Goal: Browse casually

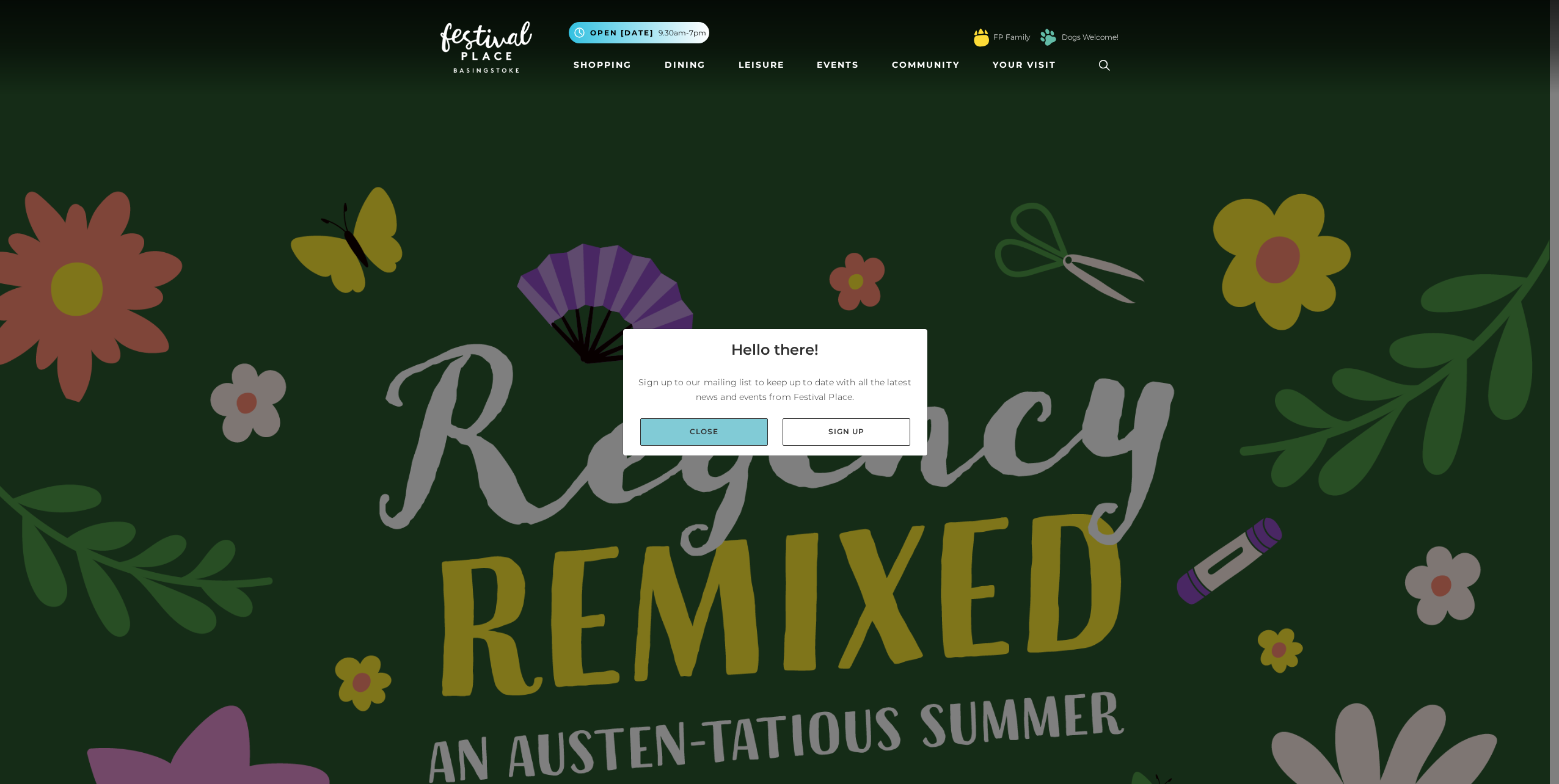
click at [731, 433] on link "Close" at bounding box center [704, 432] width 128 height 27
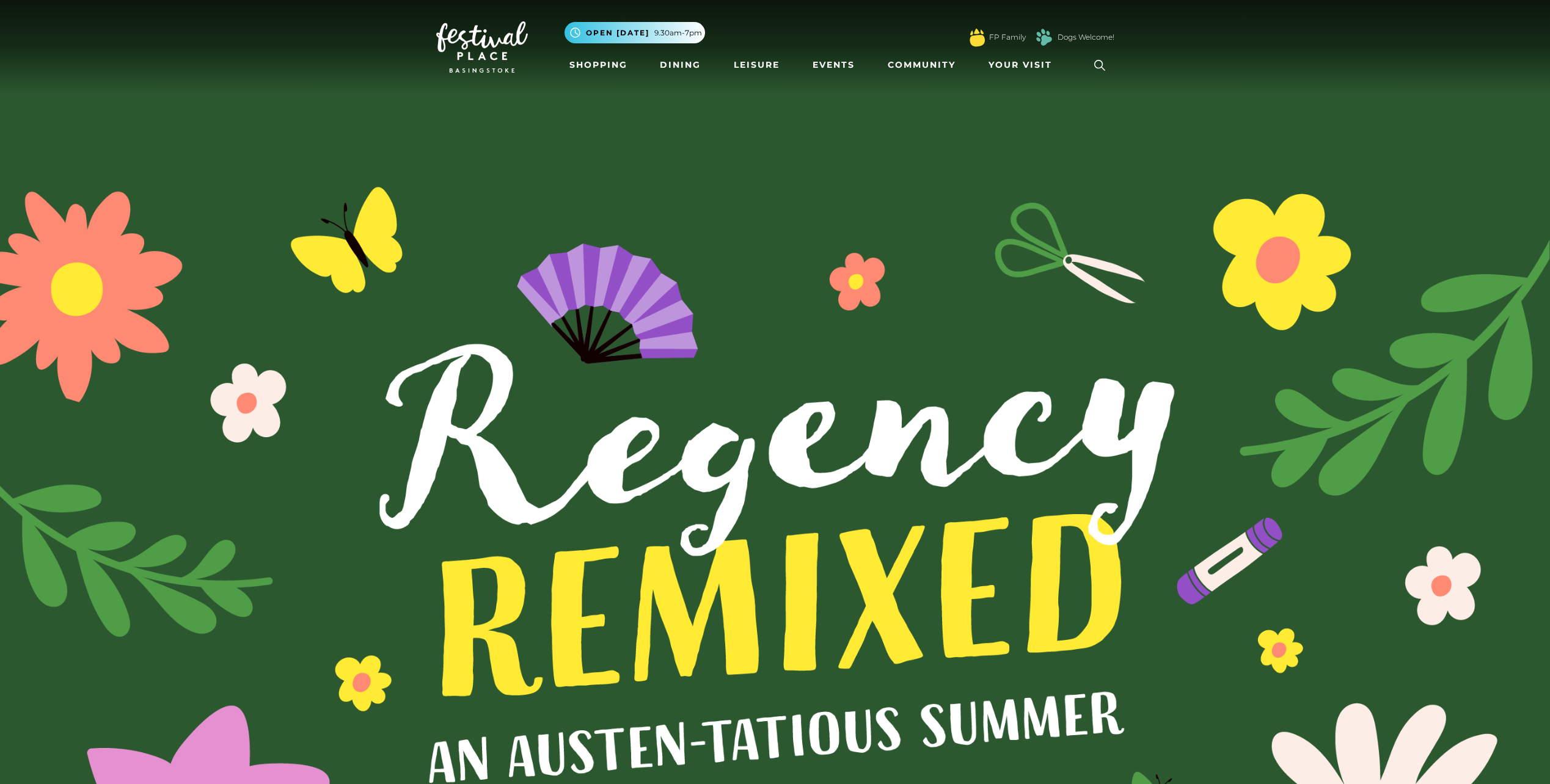
click at [484, 42] on img at bounding box center [482, 47] width 92 height 51
click at [489, 45] on img at bounding box center [482, 47] width 92 height 51
click at [437, 142] on img at bounding box center [775, 581] width 1550 height 1163
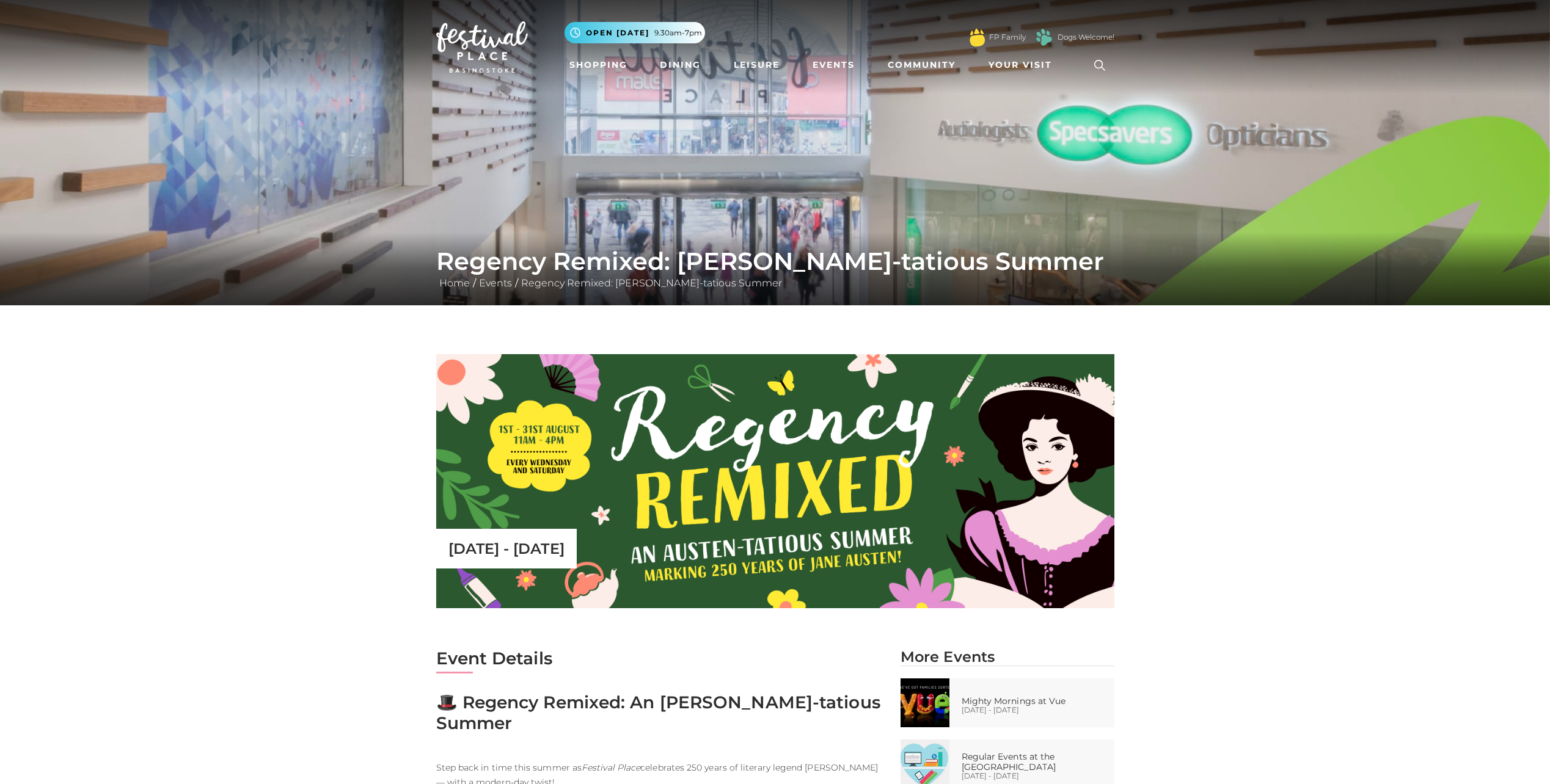
click at [904, 157] on img at bounding box center [775, 153] width 1550 height 305
